Goal: Task Accomplishment & Management: Complete application form

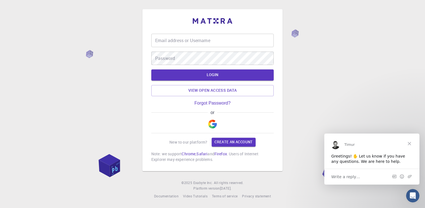
click at [220, 43] on input "Email address or Username" at bounding box center [212, 40] width 123 height 13
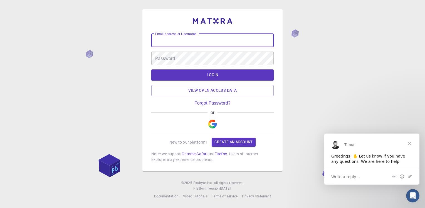
type input "[EMAIL_ADDRESS][DOMAIN_NAME]"
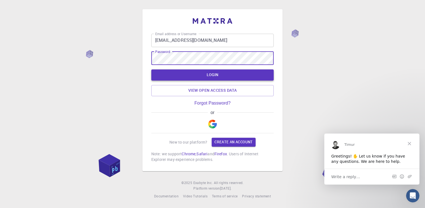
click at [197, 74] on button "LOGIN" at bounding box center [212, 74] width 123 height 11
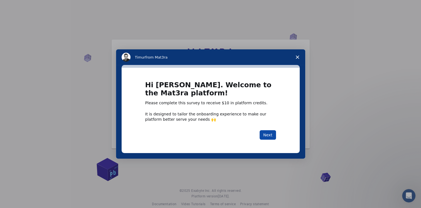
click at [268, 135] on button "Next" at bounding box center [268, 134] width 16 height 9
click at [272, 136] on button "Next" at bounding box center [268, 134] width 16 height 9
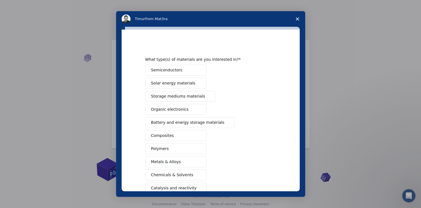
scroll to position [56, 0]
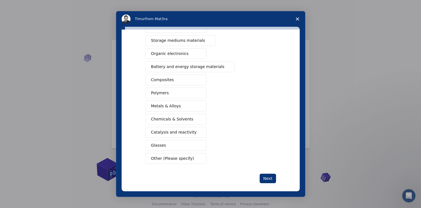
click at [153, 92] on span "Polymers" at bounding box center [160, 93] width 18 height 6
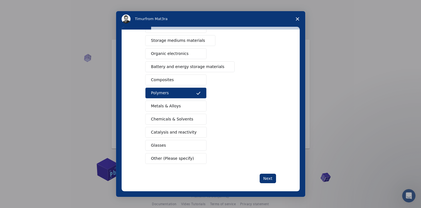
click at [161, 79] on span "Composites" at bounding box center [162, 80] width 23 height 6
click at [163, 106] on span "Metals & Alloys" at bounding box center [166, 106] width 30 height 6
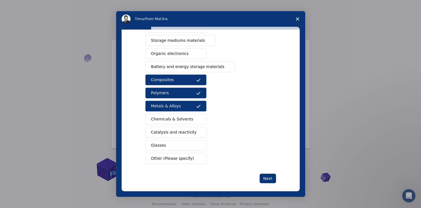
click at [170, 146] on button "Glasses" at bounding box center [175, 145] width 61 height 11
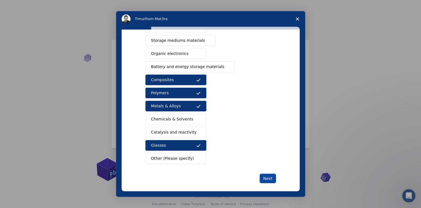
click at [271, 177] on button "Next" at bounding box center [268, 177] width 16 height 9
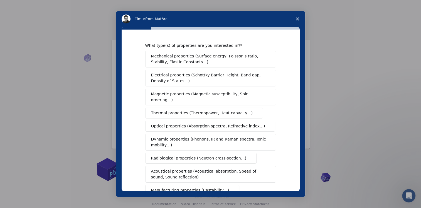
click at [192, 57] on span "Mechanical properties (Surface energy, Poisson's ratio, Stability, Elastic Cons…" at bounding box center [209, 59] width 116 height 12
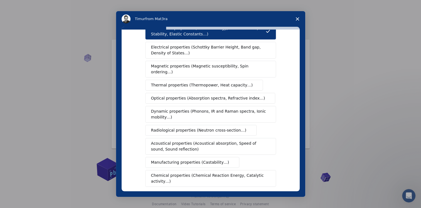
scroll to position [84, 0]
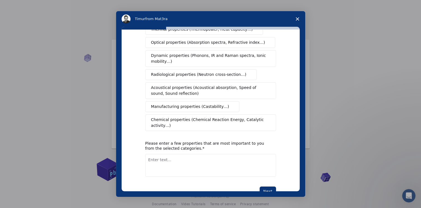
click at [183, 101] on button "Manufacturing properties (Castability…)" at bounding box center [192, 106] width 94 height 11
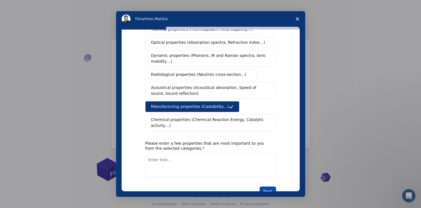
click at [270, 186] on button "Next" at bounding box center [268, 190] width 16 height 9
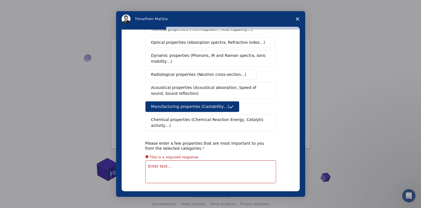
click at [195, 160] on textarea "Enter text..." at bounding box center [210, 171] width 131 height 23
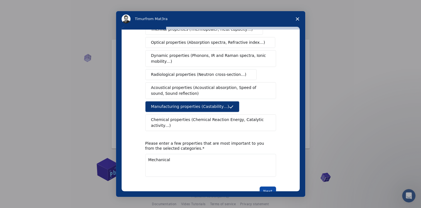
type textarea "Mechanical"
click at [262, 186] on button "Next" at bounding box center [268, 190] width 16 height 9
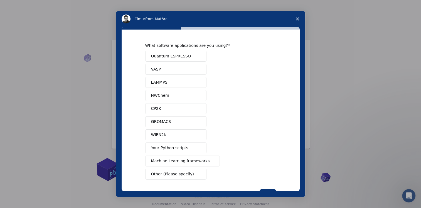
click at [185, 161] on span "Machine Learning frameworks" at bounding box center [180, 161] width 59 height 6
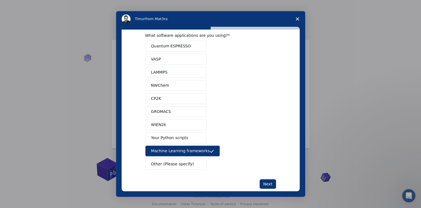
scroll to position [19, 0]
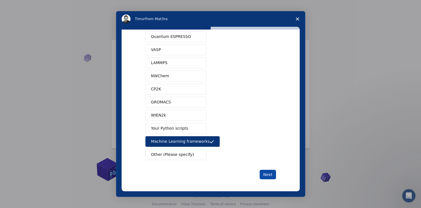
click at [268, 173] on button "Next" at bounding box center [268, 174] width 16 height 9
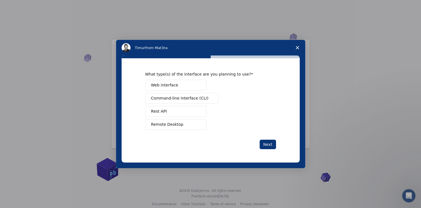
click at [172, 86] on span "Web interface" at bounding box center [164, 85] width 27 height 6
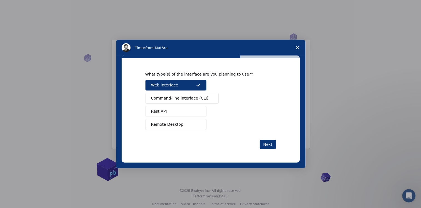
click at [170, 99] on span "Command-line interface (CLI)" at bounding box center [179, 98] width 57 height 6
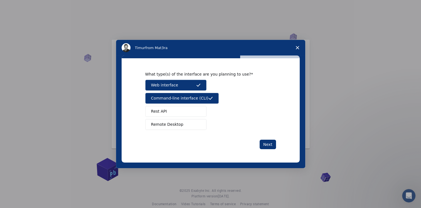
click at [181, 84] on button "Web interface" at bounding box center [175, 85] width 61 height 11
click at [168, 125] on span "Remote Desktop" at bounding box center [167, 124] width 32 height 6
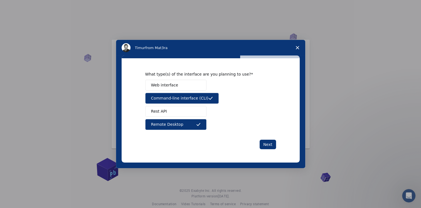
click at [166, 111] on button "Rest API" at bounding box center [175, 111] width 61 height 11
click at [165, 83] on span "Web interface" at bounding box center [164, 85] width 27 height 6
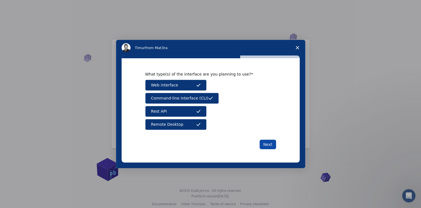
click at [263, 145] on button "Next" at bounding box center [268, 143] width 16 height 9
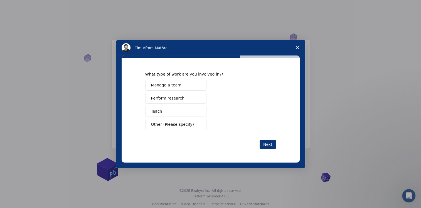
click at [169, 100] on span "Perform research" at bounding box center [167, 98] width 33 height 6
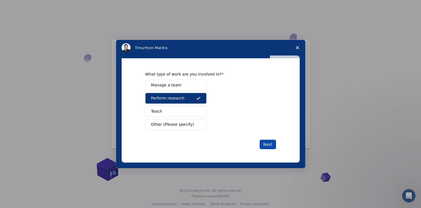
click at [271, 142] on button "Next" at bounding box center [268, 143] width 16 height 9
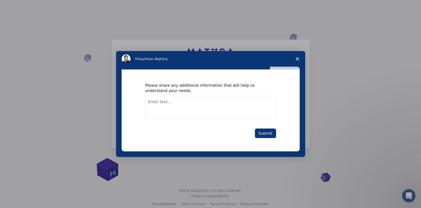
click at [218, 106] on textarea "Enter text..." at bounding box center [210, 107] width 131 height 23
click at [270, 134] on button "Submit" at bounding box center [265, 132] width 21 height 9
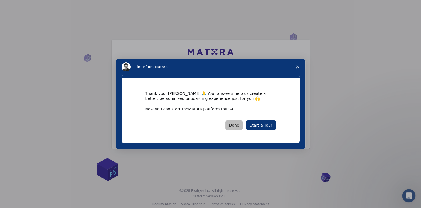
click at [243, 128] on button "Done" at bounding box center [235, 124] width 18 height 9
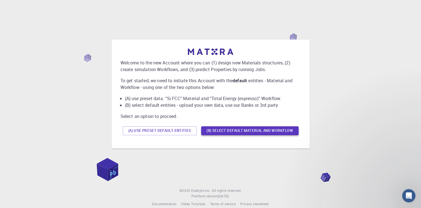
click at [221, 132] on button "(B) Select default material and workflow" at bounding box center [249, 130] width 97 height 9
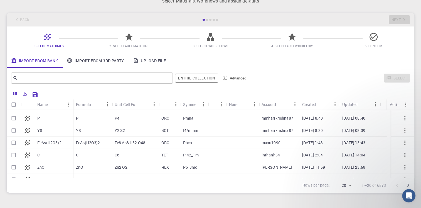
scroll to position [177, 0]
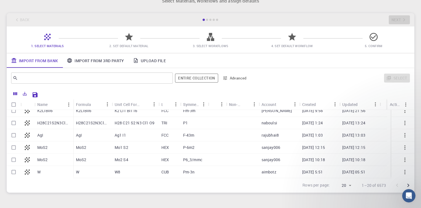
click at [12, 134] on input "Select row" at bounding box center [13, 135] width 11 height 11
checkbox input "true"
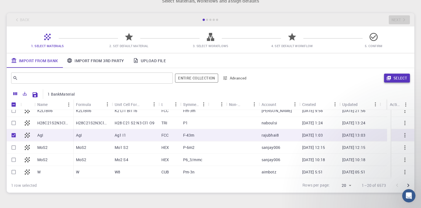
click at [395, 75] on button "Select" at bounding box center [397, 78] width 26 height 9
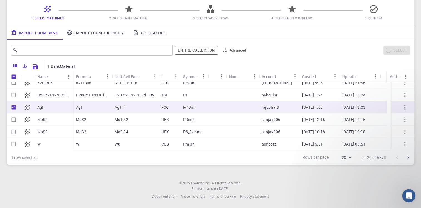
click at [410, 155] on icon "Go to next page" at bounding box center [408, 157] width 7 height 7
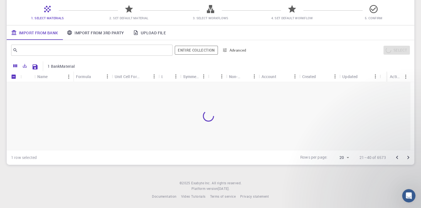
scroll to position [0, 0]
